Goal: Task Accomplishment & Management: Manage account settings

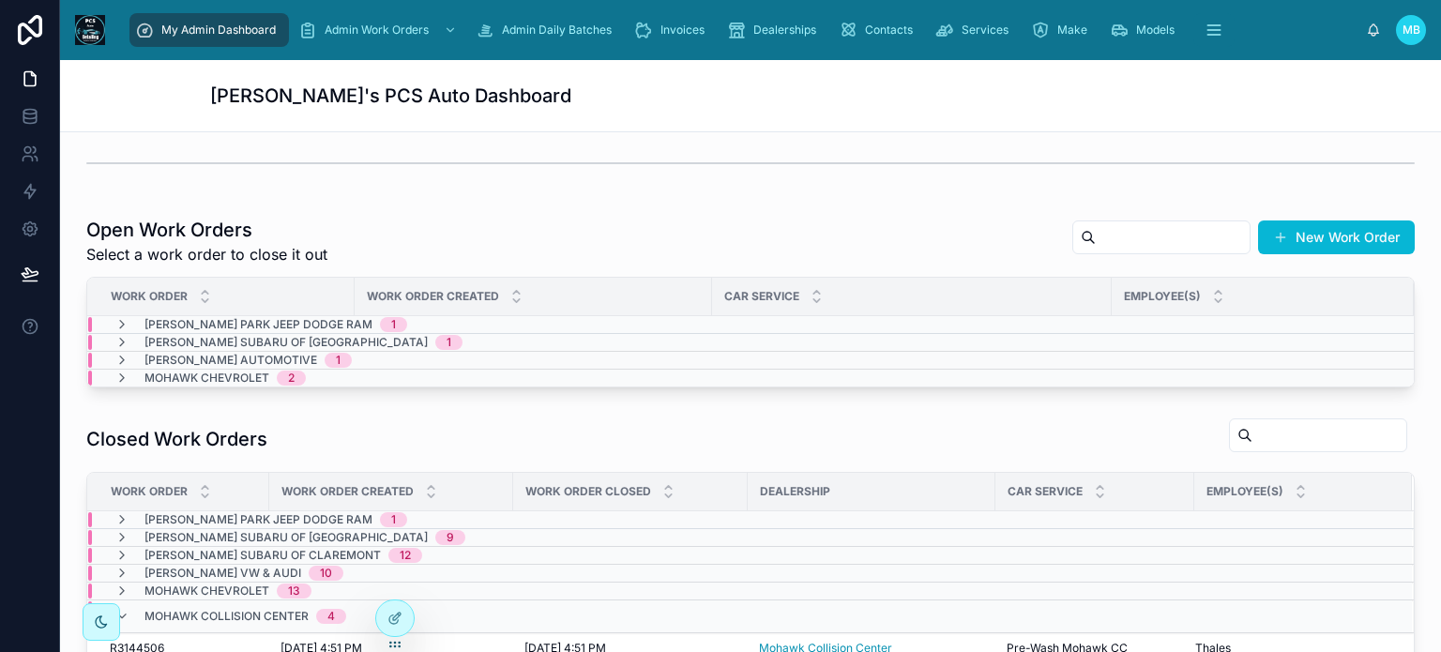
scroll to position [375, 0]
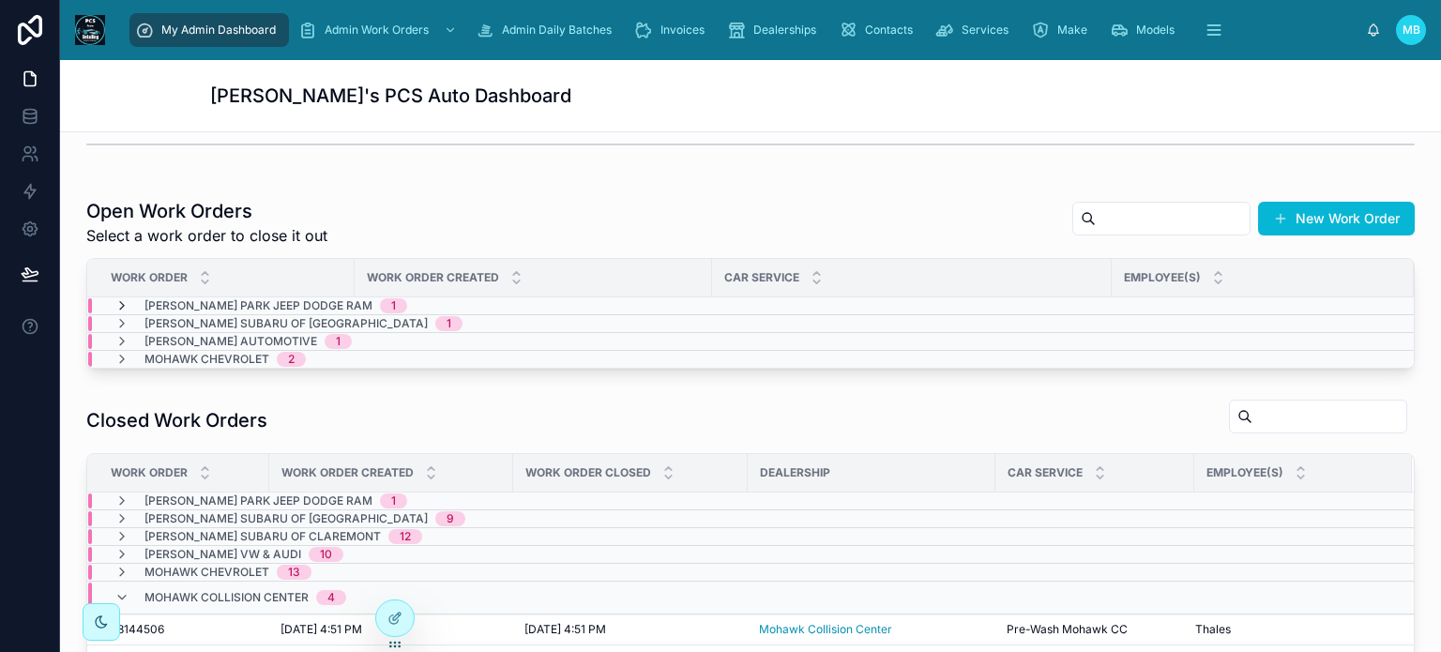
click at [120, 303] on icon at bounding box center [121, 305] width 15 height 15
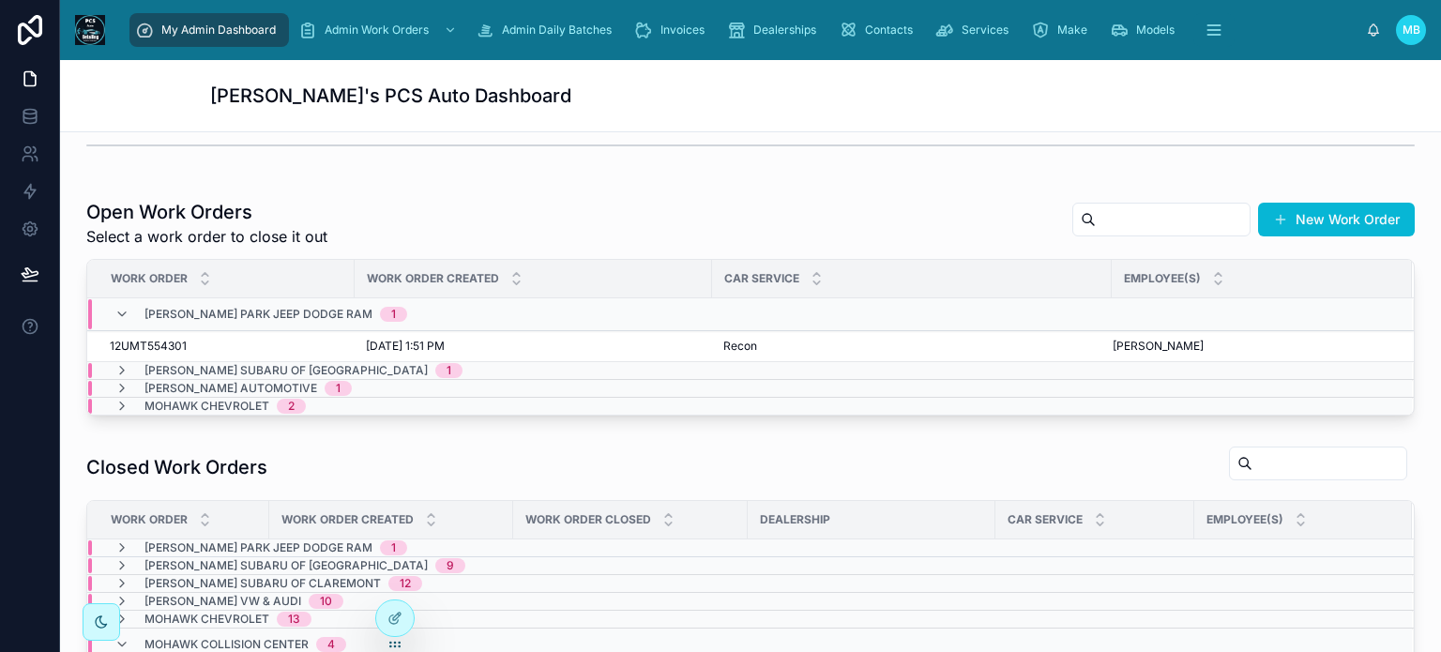
scroll to position [375, 0]
click at [1365, 331] on span "Close" at bounding box center [1380, 330] width 30 height 15
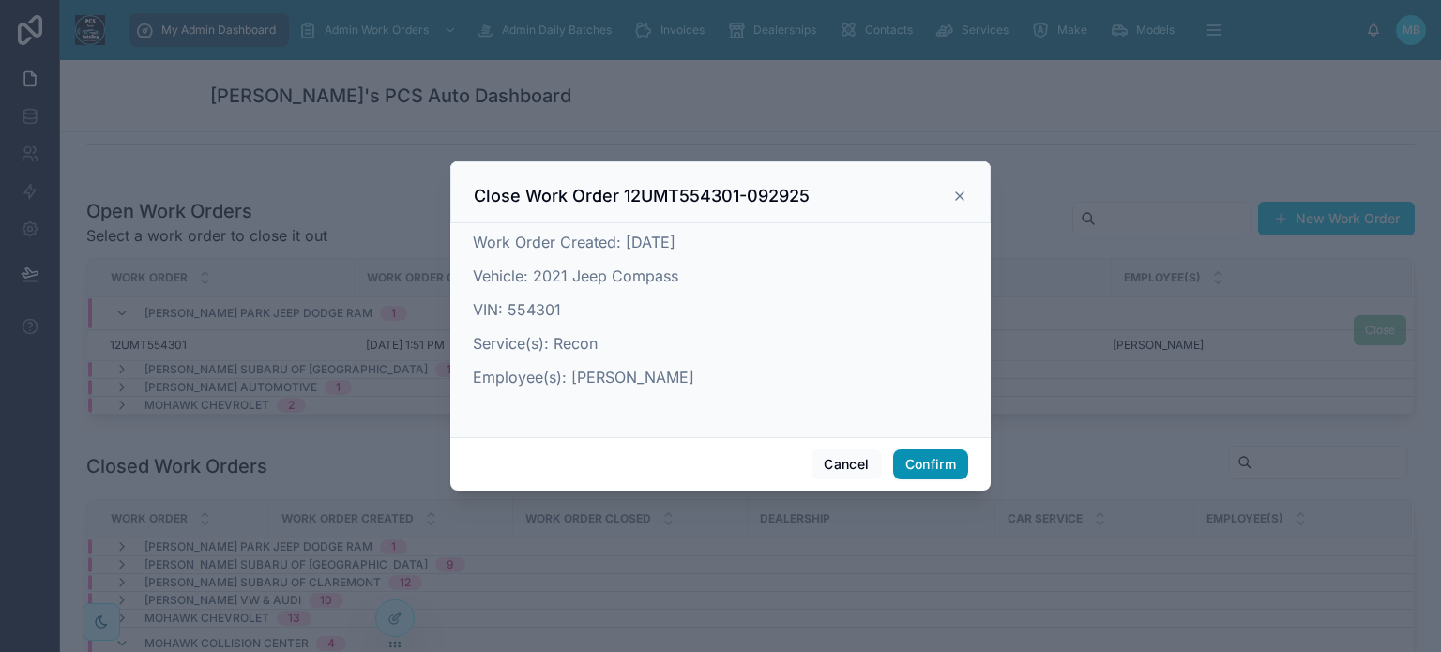
click at [946, 460] on button "Confirm" at bounding box center [930, 465] width 75 height 30
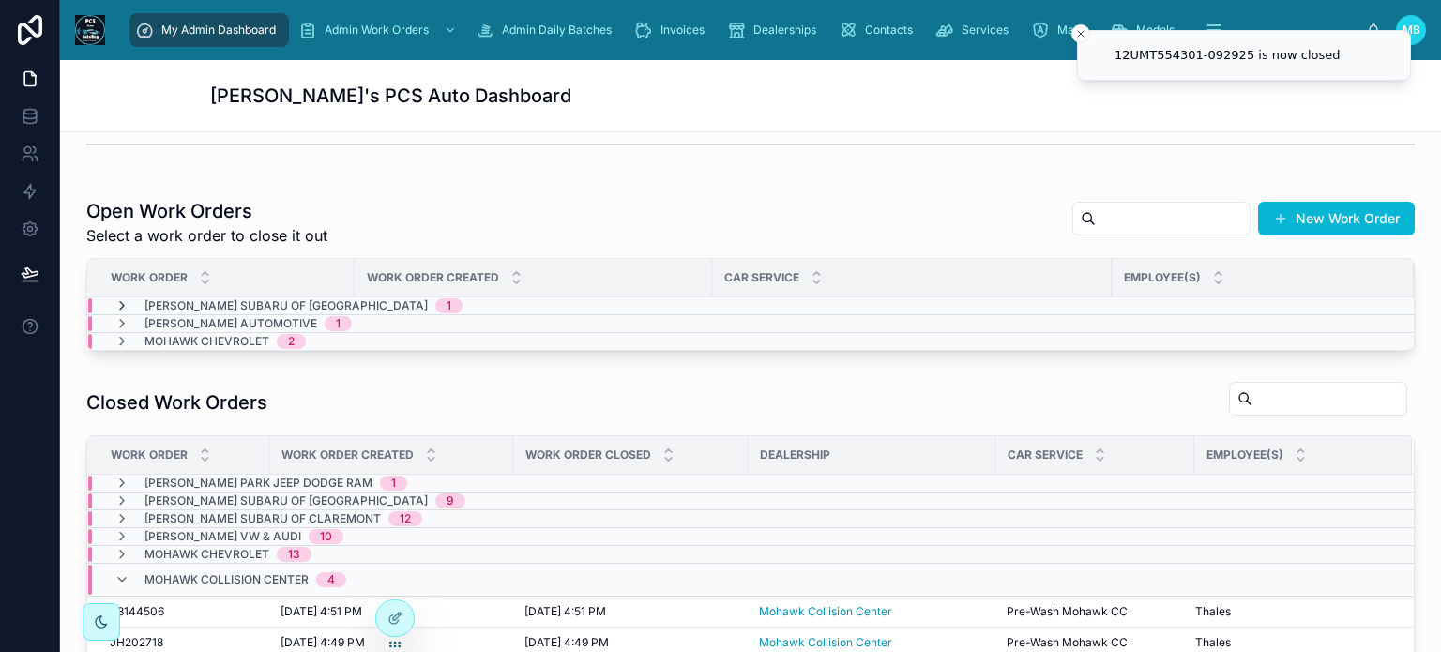
click at [123, 305] on icon at bounding box center [121, 305] width 15 height 15
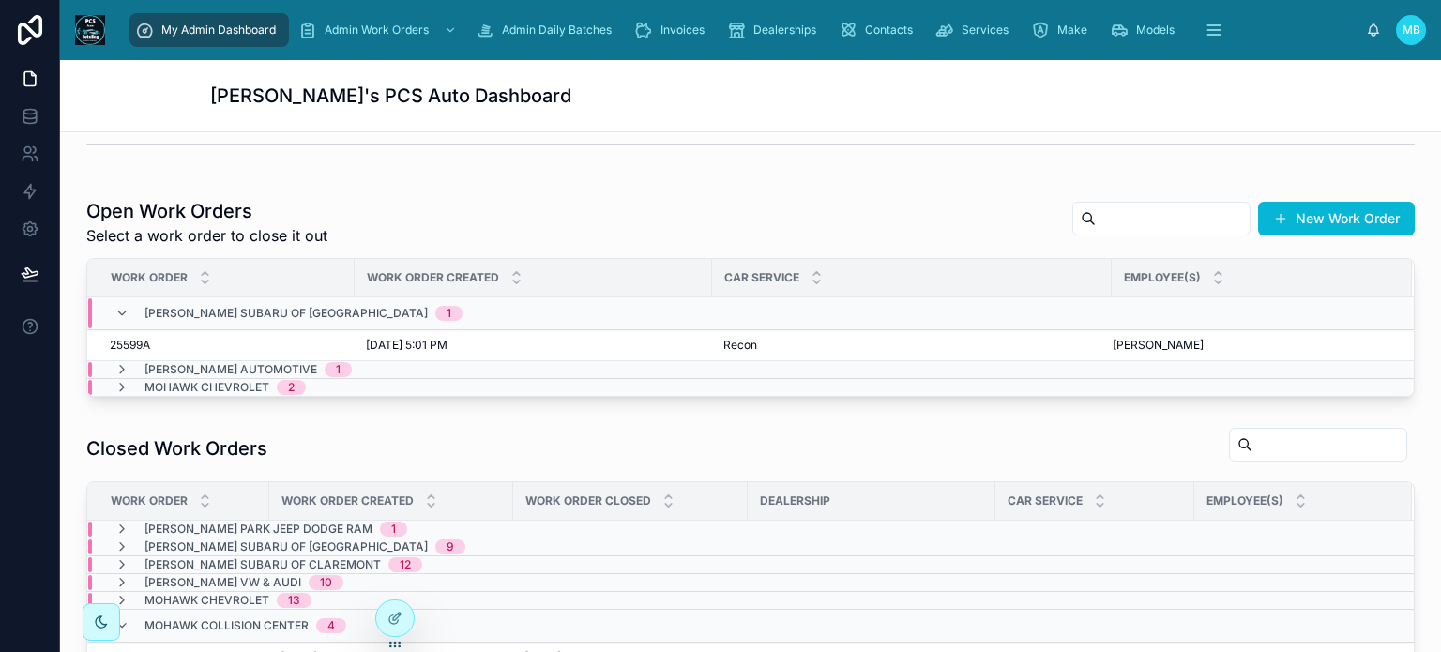
click at [123, 306] on icon at bounding box center [121, 313] width 15 height 15
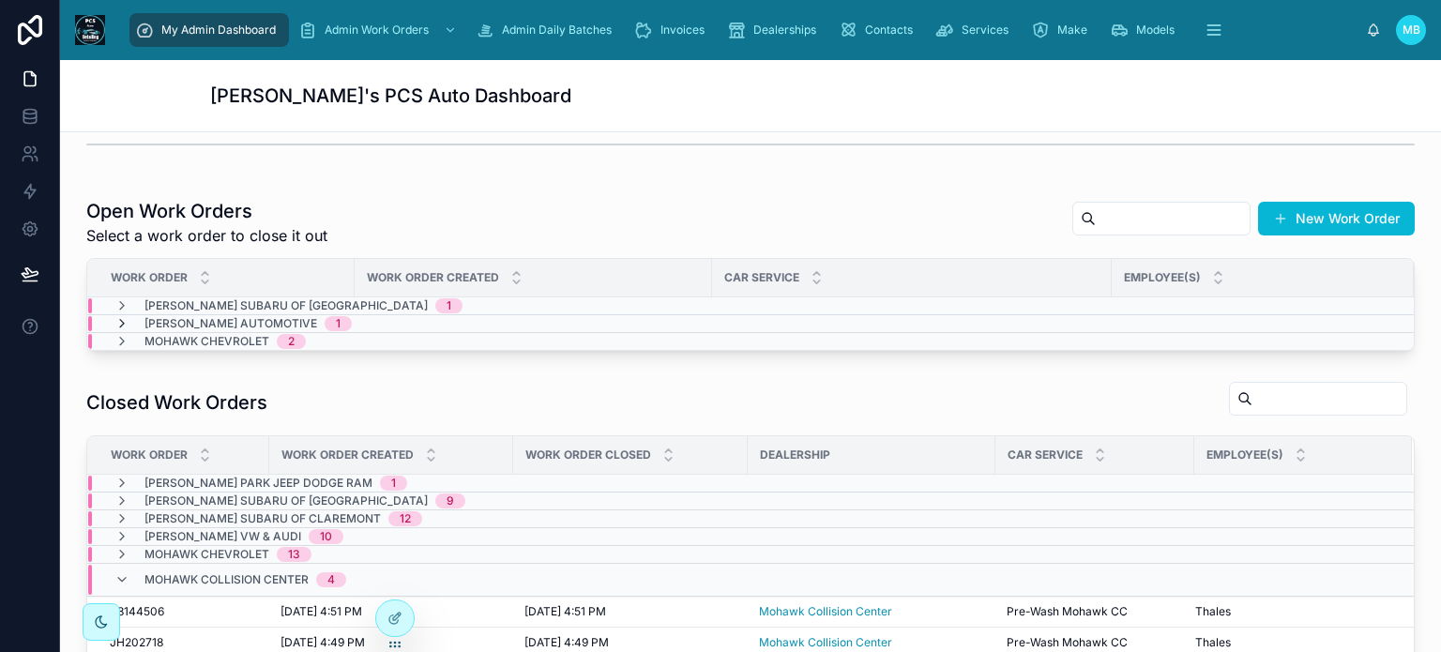
click at [121, 322] on icon at bounding box center [121, 323] width 15 height 15
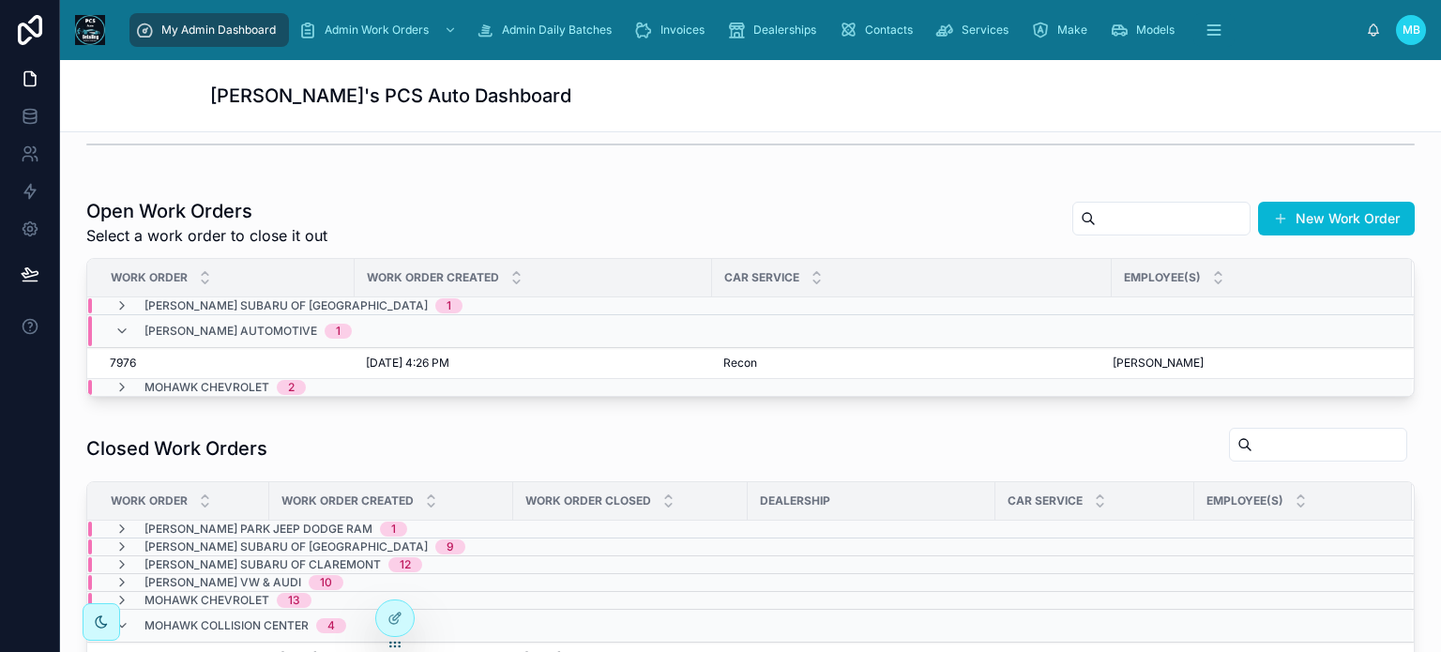
click at [121, 324] on icon at bounding box center [121, 331] width 15 height 15
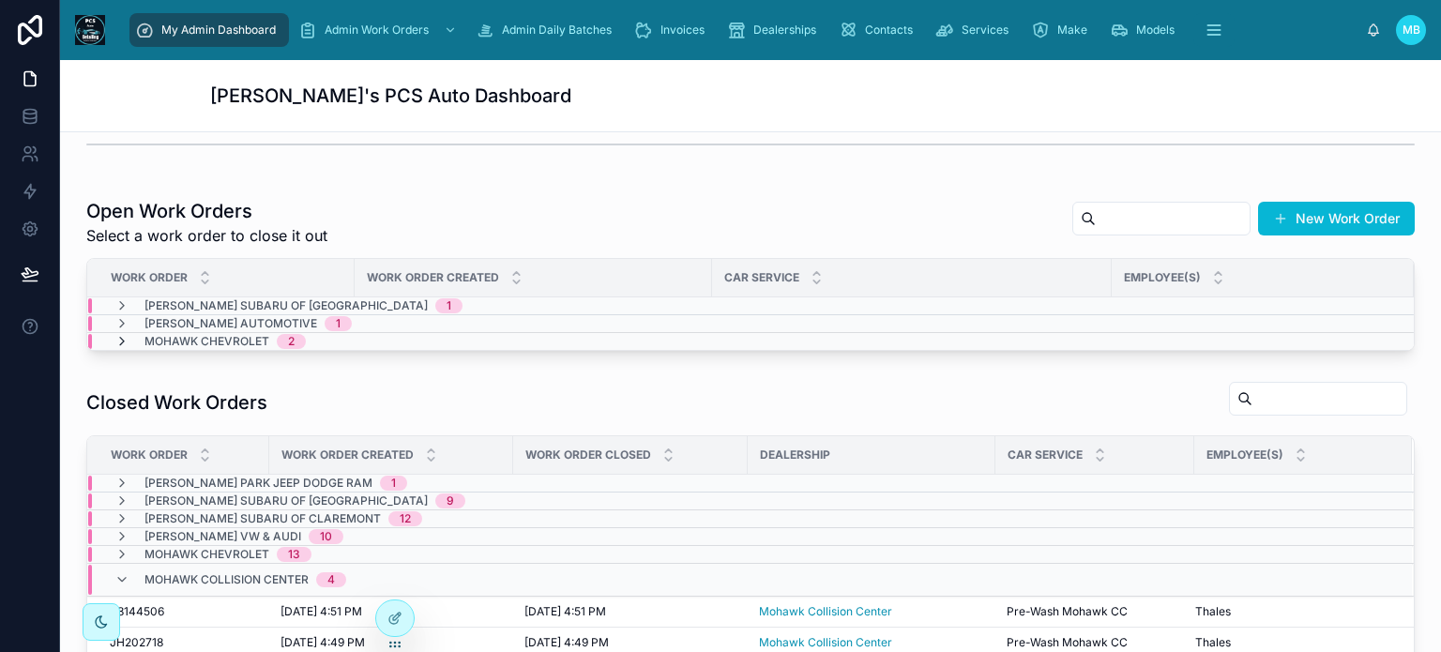
click at [120, 340] on icon at bounding box center [121, 341] width 15 height 15
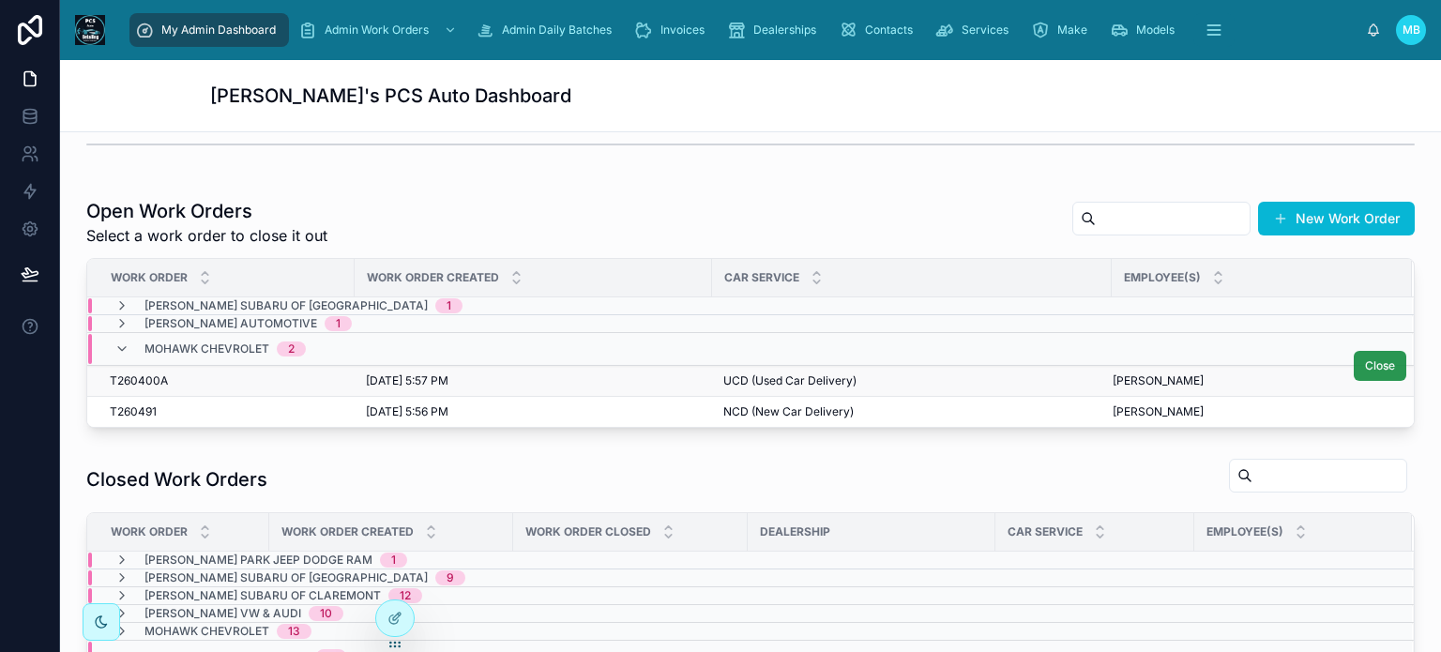
click at [1359, 371] on button "Close" at bounding box center [1380, 366] width 53 height 30
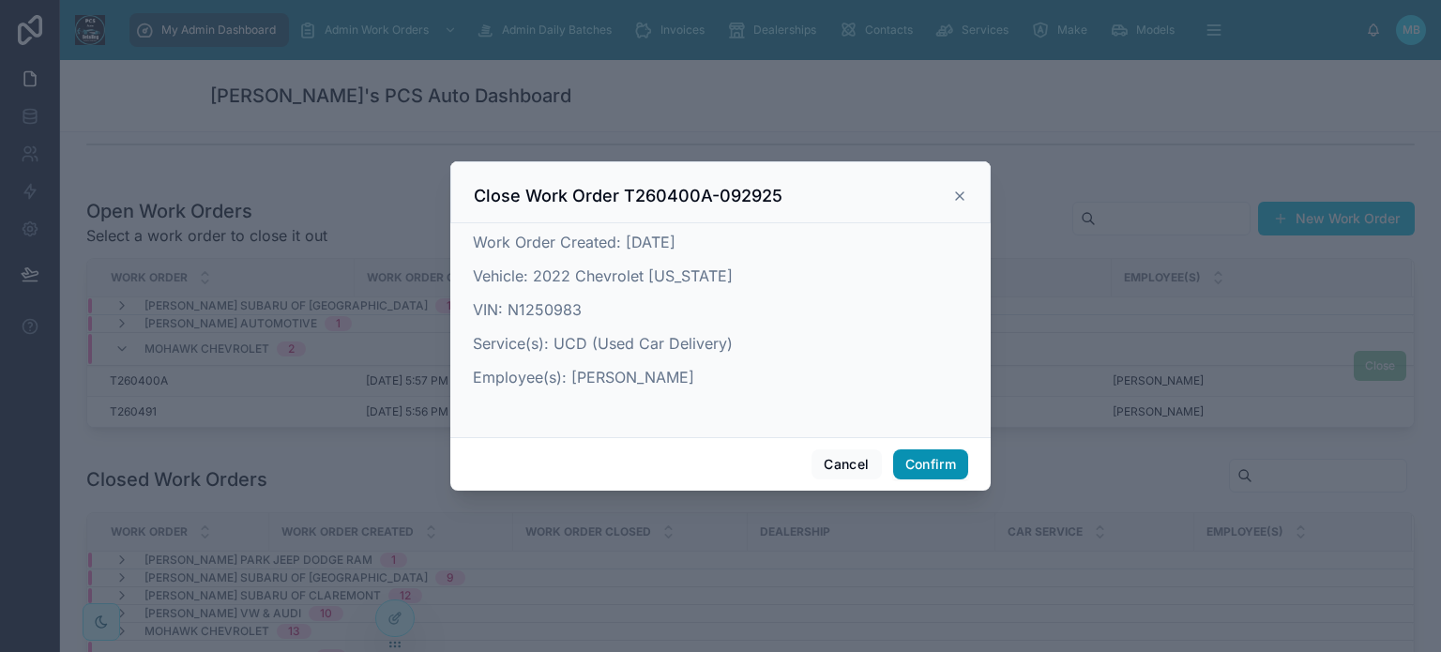
click at [926, 455] on button "Confirm" at bounding box center [930, 465] width 75 height 30
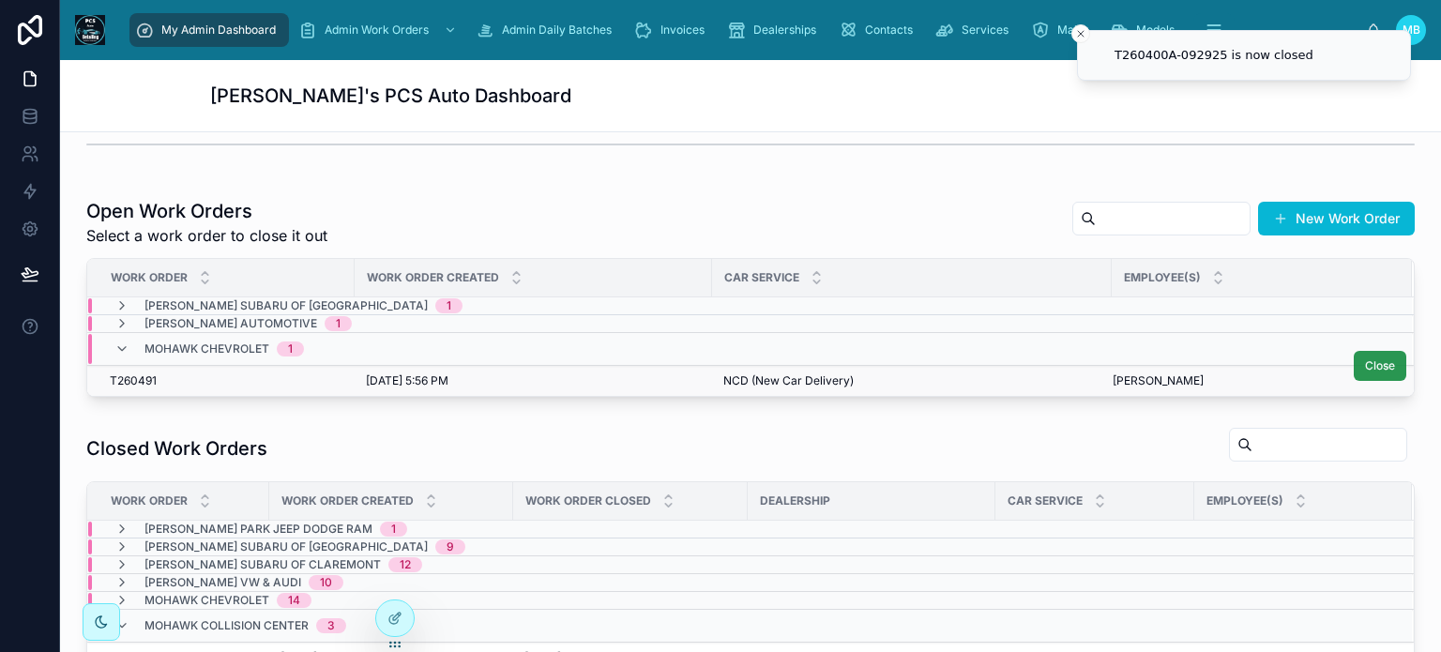
click at [1356, 371] on button "Close" at bounding box center [1380, 366] width 53 height 30
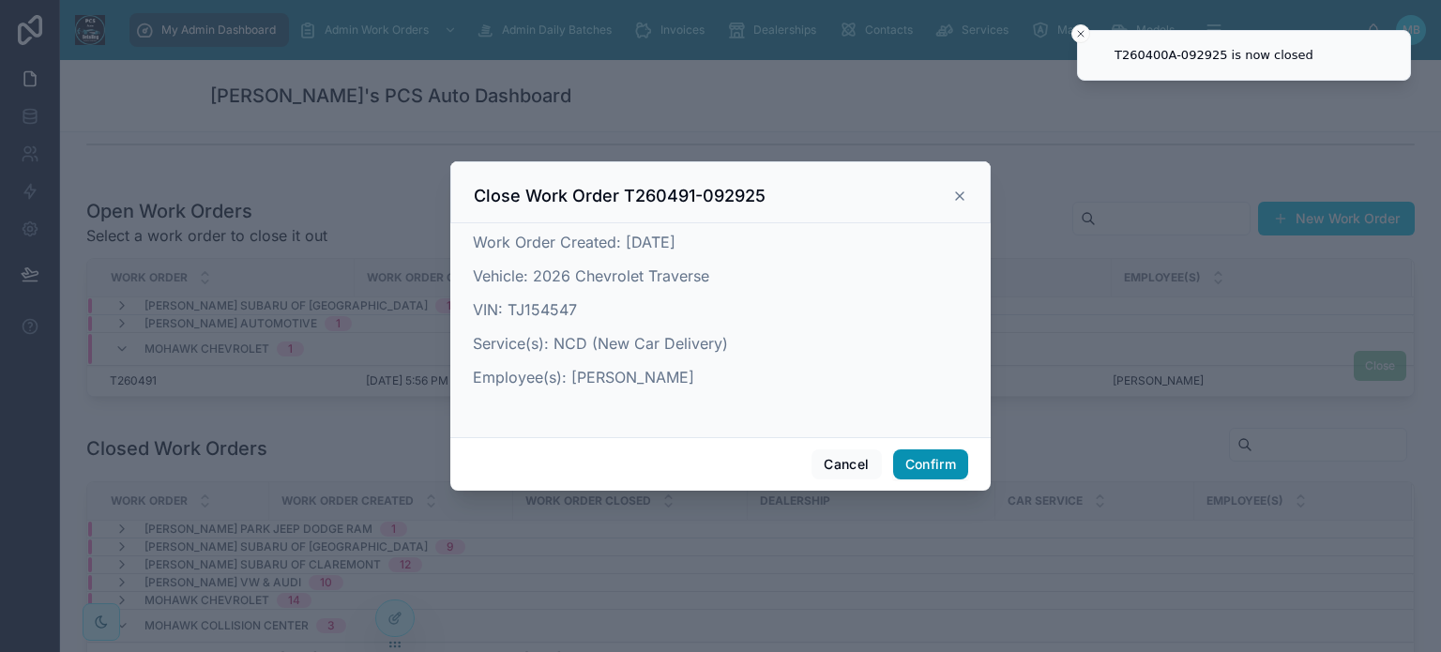
click at [923, 465] on button "Confirm" at bounding box center [930, 465] width 75 height 30
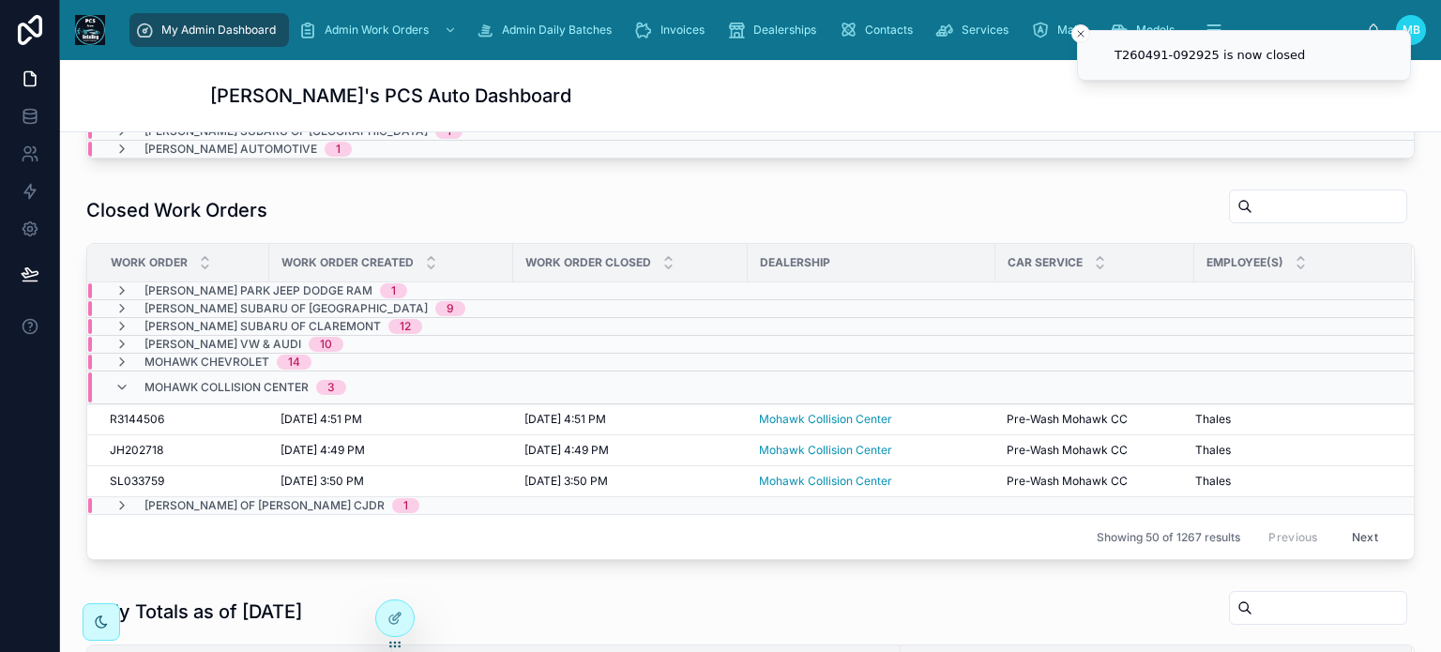
scroll to position [563, 0]
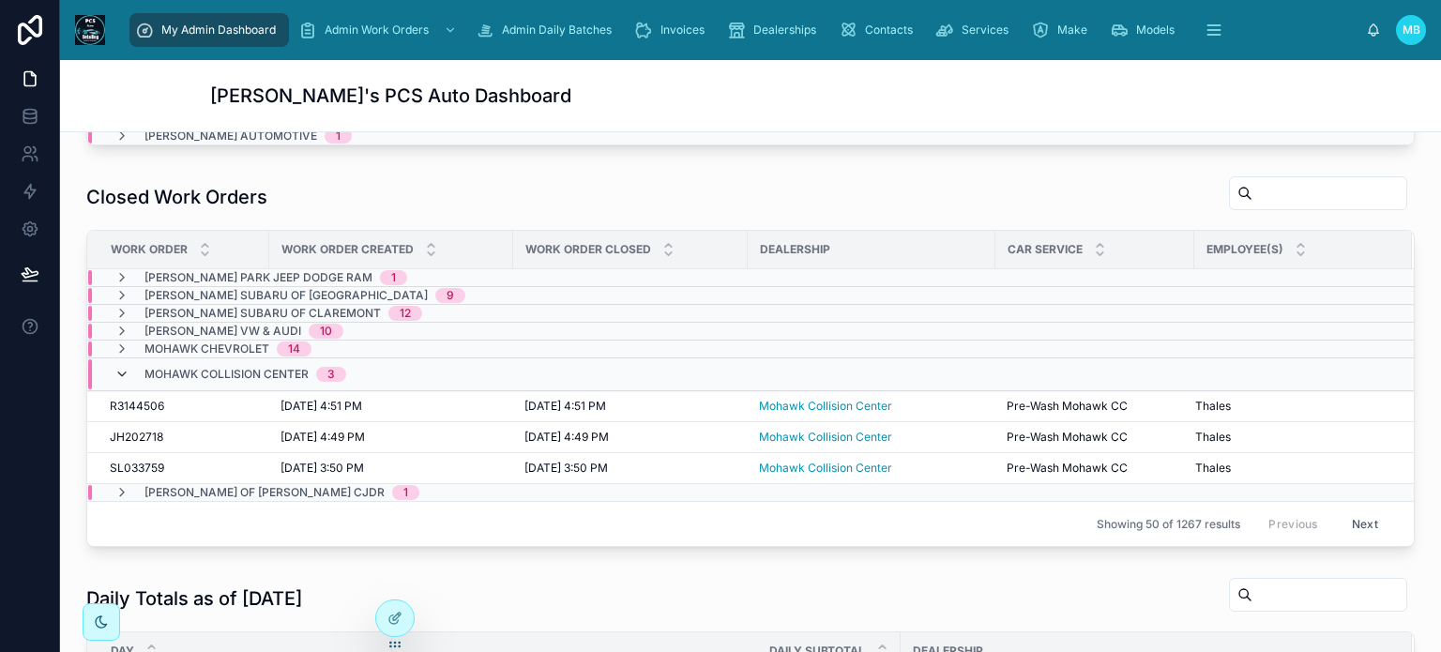
click at [124, 367] on icon at bounding box center [121, 374] width 15 height 15
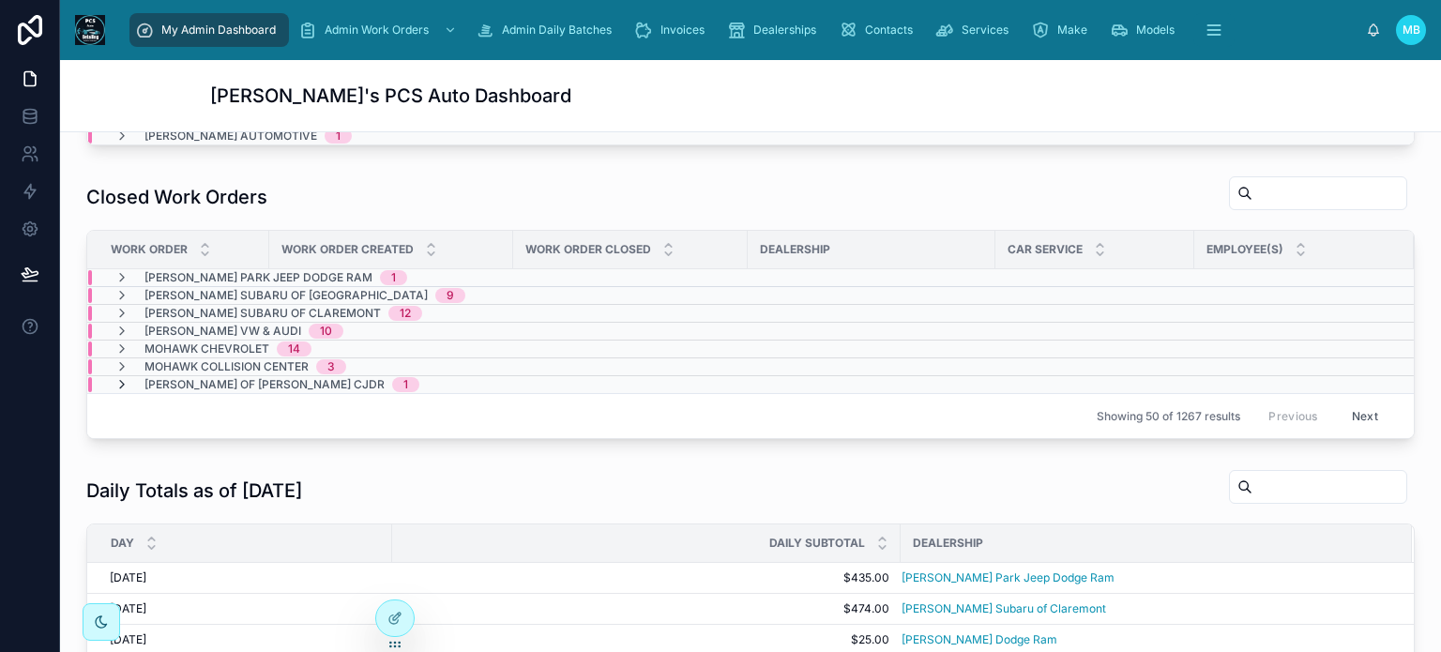
click at [119, 389] on icon at bounding box center [121, 384] width 15 height 15
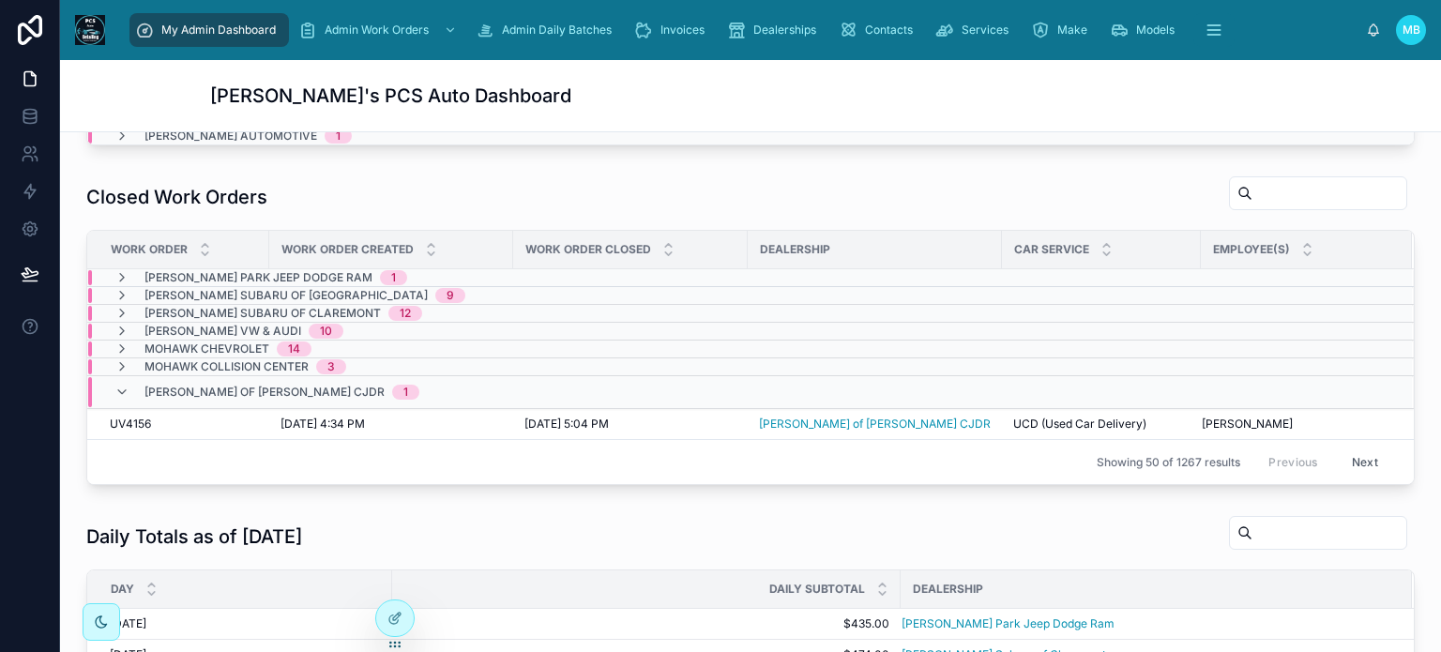
click at [119, 389] on icon at bounding box center [121, 392] width 15 height 15
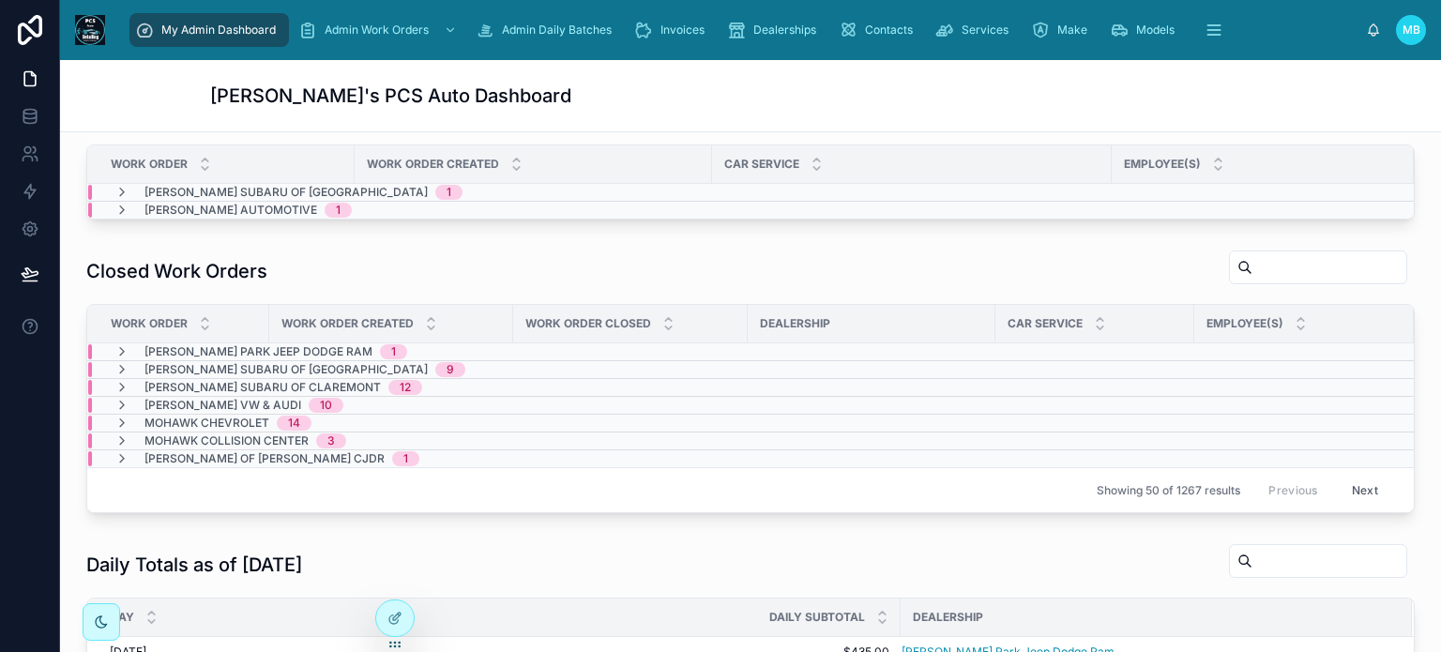
scroll to position [0, 0]
